Goal: Find contact information

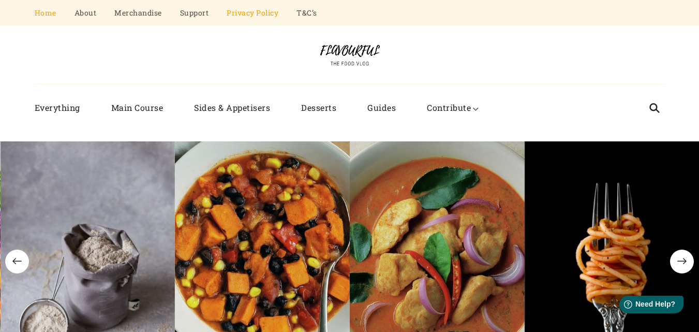
click at [250, 14] on link "Privacy Policy" at bounding box center [253, 13] width 52 height 26
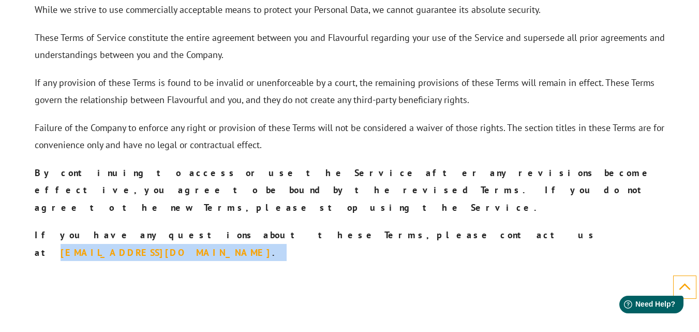
drag, startPoint x: 412, startPoint y: 165, endPoint x: 296, endPoint y: 171, distance: 116.5
click at [296, 226] on p "If you have any questions about these Terms, please contact us at [EMAIL_ADDRES…" at bounding box center [350, 243] width 630 height 35
copy strong "[EMAIL_ADDRESS][DOMAIN_NAME] ."
